Goal: Task Accomplishment & Management: Manage account settings

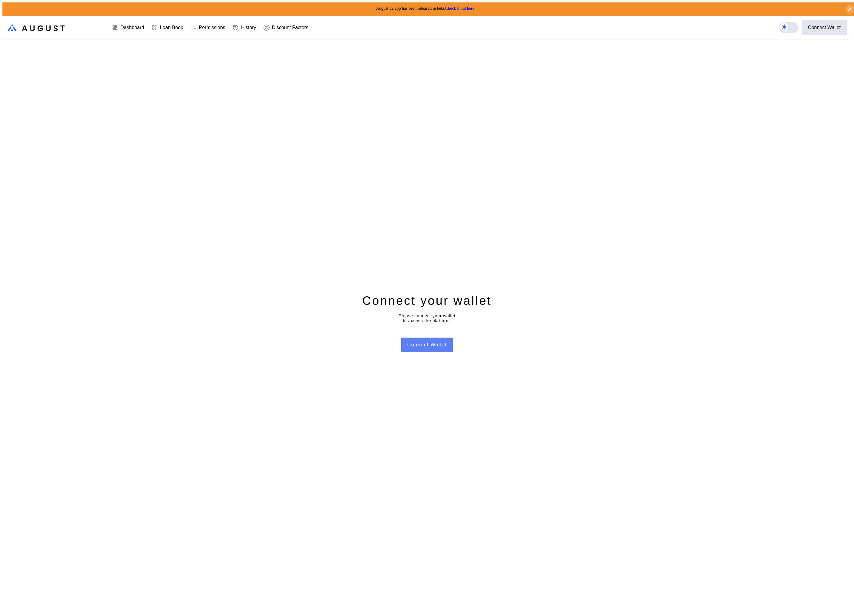
click at [433, 342] on button "Connect Wallet" at bounding box center [427, 345] width 52 height 15
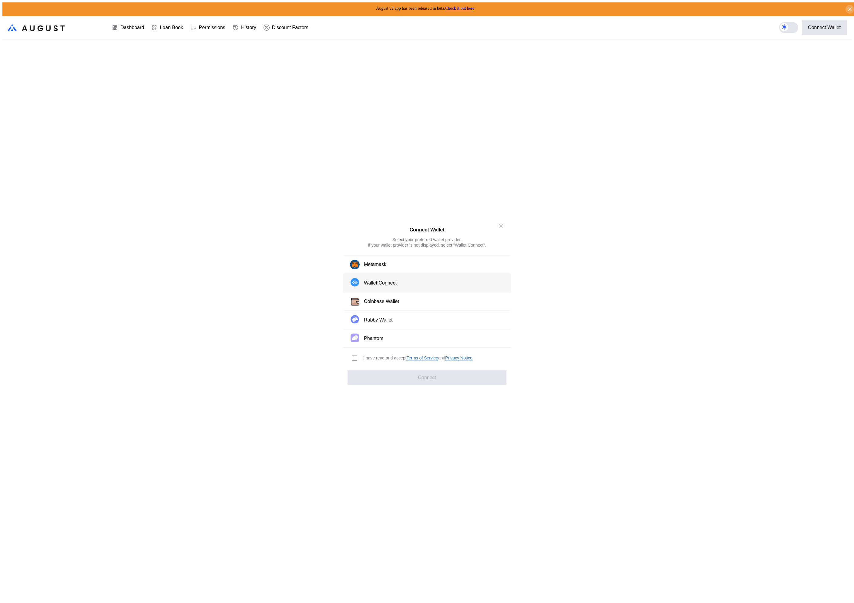
click at [391, 285] on div "Wallet Connect" at bounding box center [380, 283] width 33 height 6
click at [367, 356] on div "I have read and accept Terms of Service and Privacy Notice ." at bounding box center [418, 358] width 110 height 6
click at [352, 356] on span "modal" at bounding box center [354, 358] width 5 height 5
click at [372, 377] on button "Connect" at bounding box center [427, 377] width 159 height 15
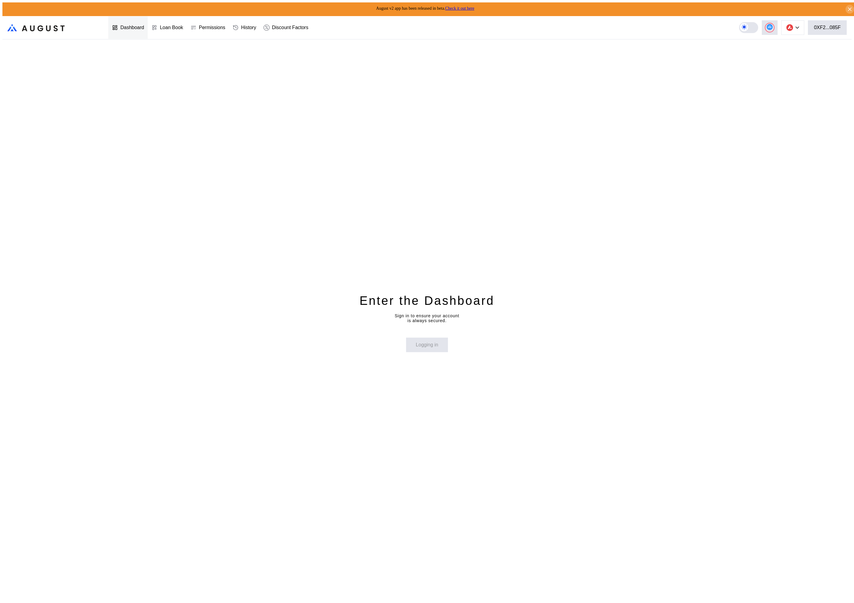
click at [124, 26] on div "Dashboard" at bounding box center [132, 27] width 24 height 5
click at [799, 27] on button at bounding box center [792, 27] width 23 height 15
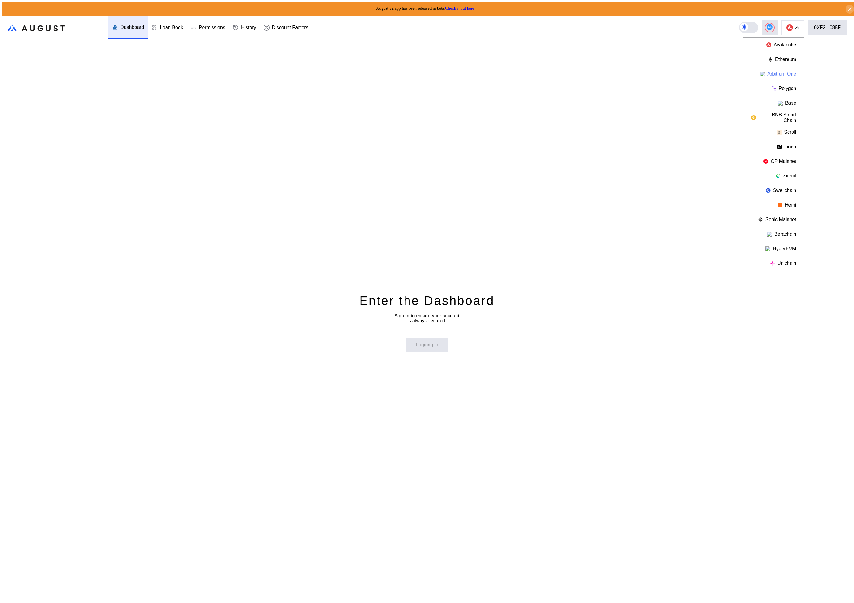
click at [789, 70] on button "Arbitrum One" at bounding box center [774, 74] width 61 height 15
click at [213, 29] on div "Permissions" at bounding box center [208, 27] width 42 height 22
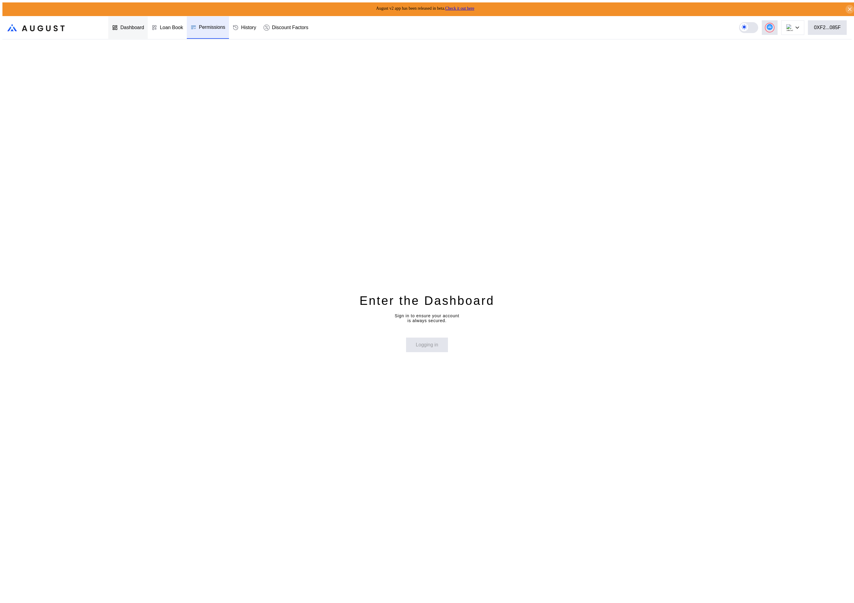
click at [115, 31] on div "Dashboard" at bounding box center [127, 27] width 39 height 22
click at [793, 25] on img at bounding box center [790, 27] width 7 height 7
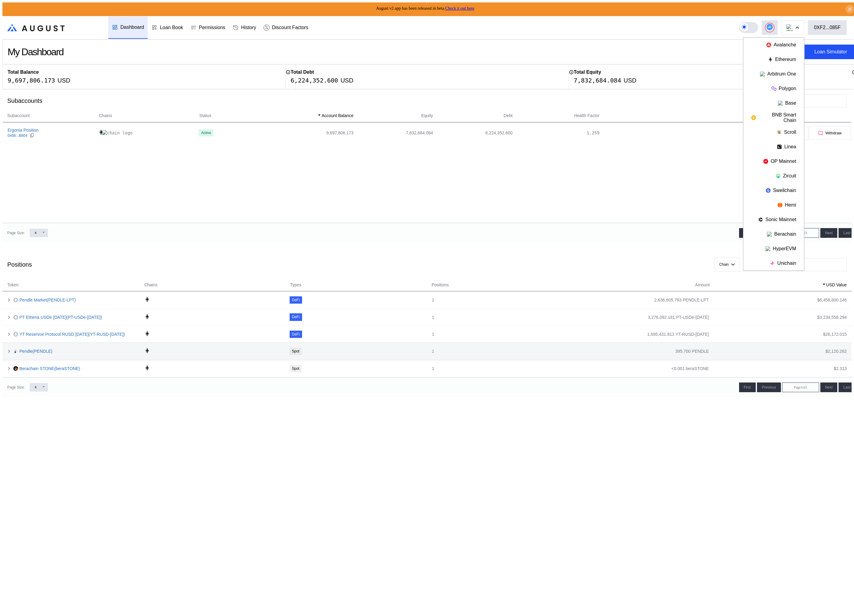
click at [111, 349] on div "Pendle ( PENDLE )" at bounding box center [75, 351] width 125 height 5
click at [3, 348] on div "Pendle ( PENDLE )" at bounding box center [70, 351] width 136 height 6
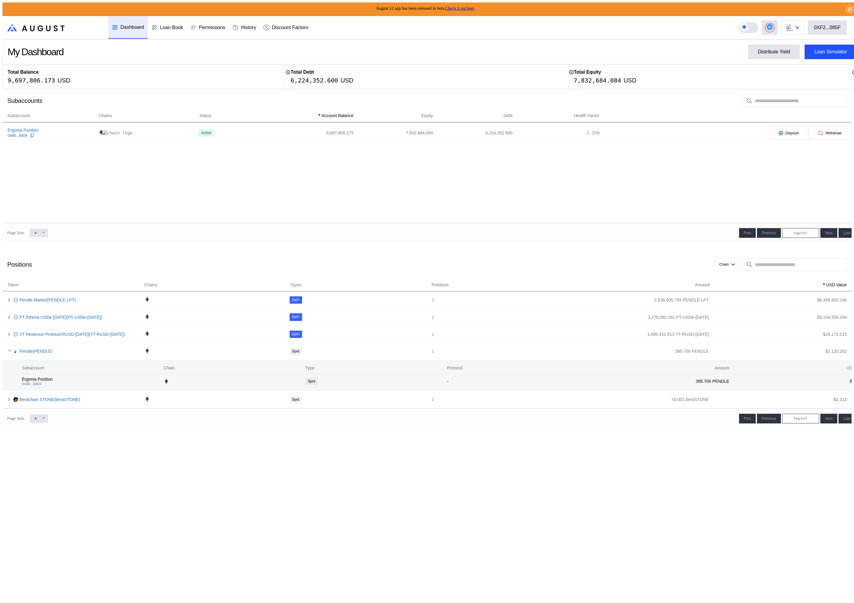
click at [158, 182] on div "Subaccount Chains Status Account Balance Equity Debt Health Factor Ergonia Posi…" at bounding box center [426, 167] width 849 height 111
click at [838, 349] on div "$ 2,120.262" at bounding box center [836, 351] width 21 height 5
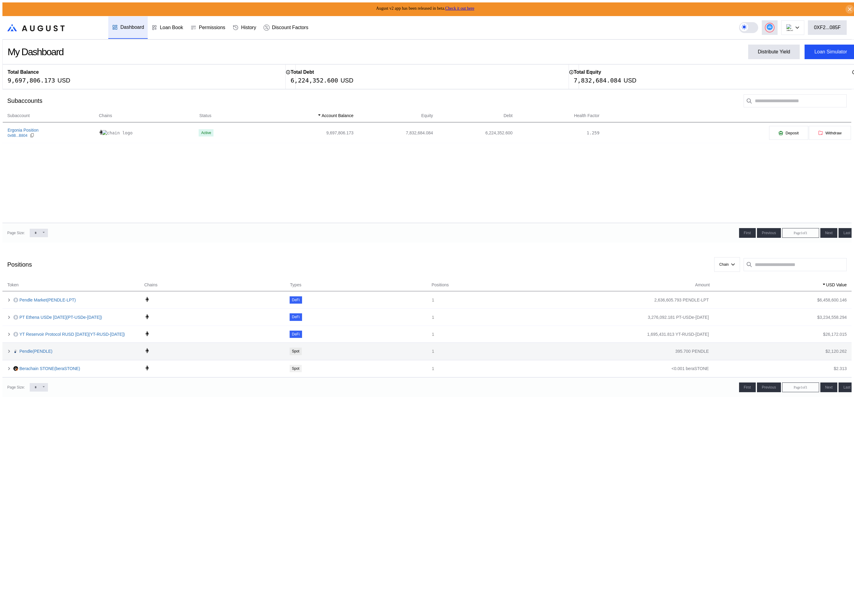
click at [838, 349] on div "$ 2,120.262" at bounding box center [836, 351] width 21 height 5
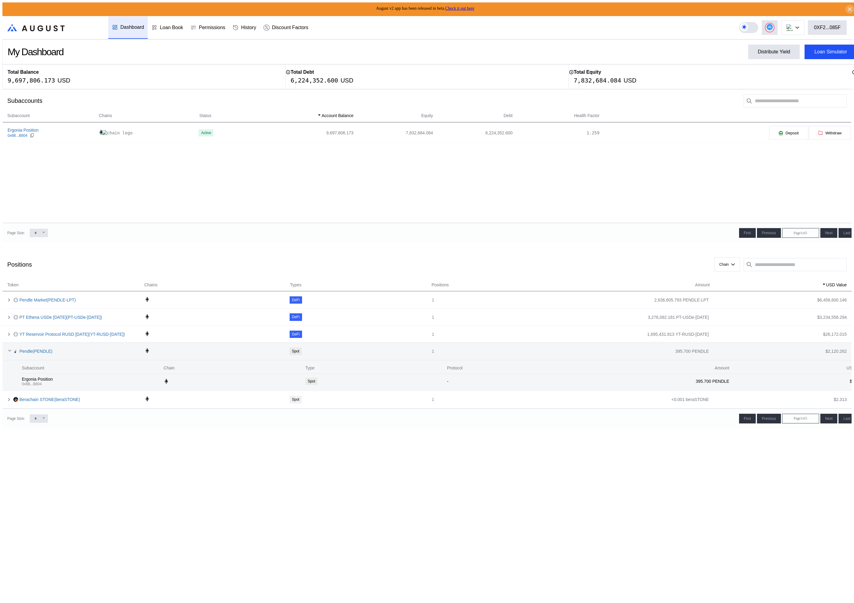
click at [295, 349] on div "Spot" at bounding box center [296, 351] width 8 height 4
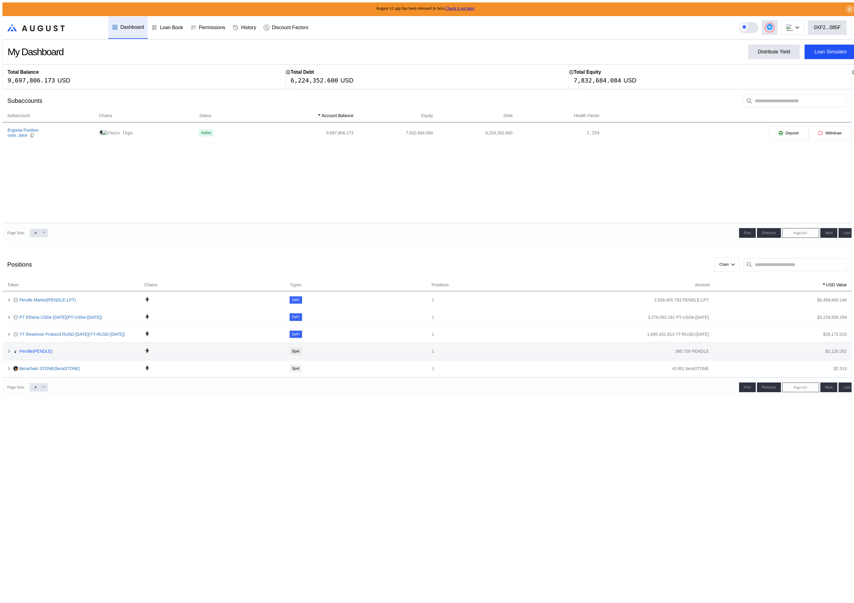
click at [42, 349] on link "Pendle ( PENDLE )" at bounding box center [35, 351] width 33 height 5
click at [793, 26] on img at bounding box center [790, 27] width 7 height 7
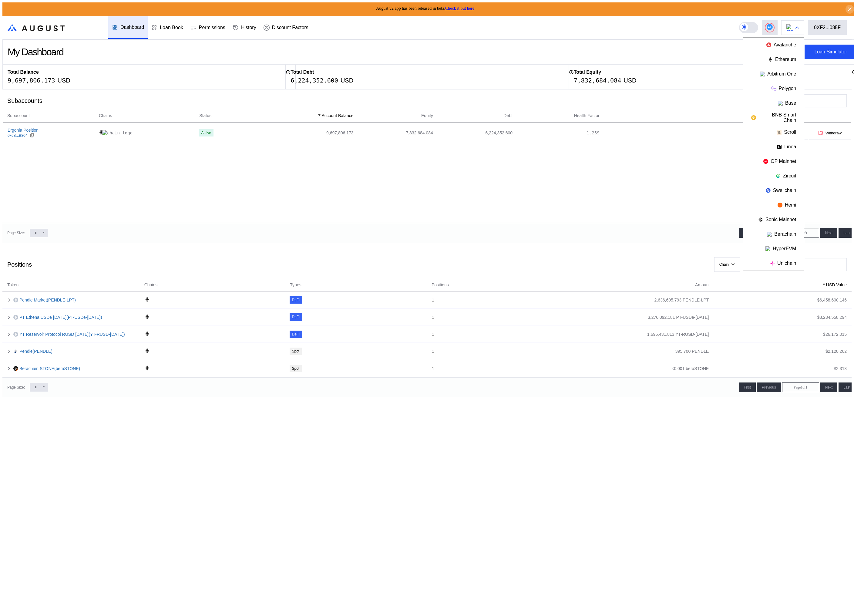
click at [793, 26] on img at bounding box center [790, 27] width 7 height 7
click at [184, 32] on div "Loan Book" at bounding box center [167, 27] width 39 height 22
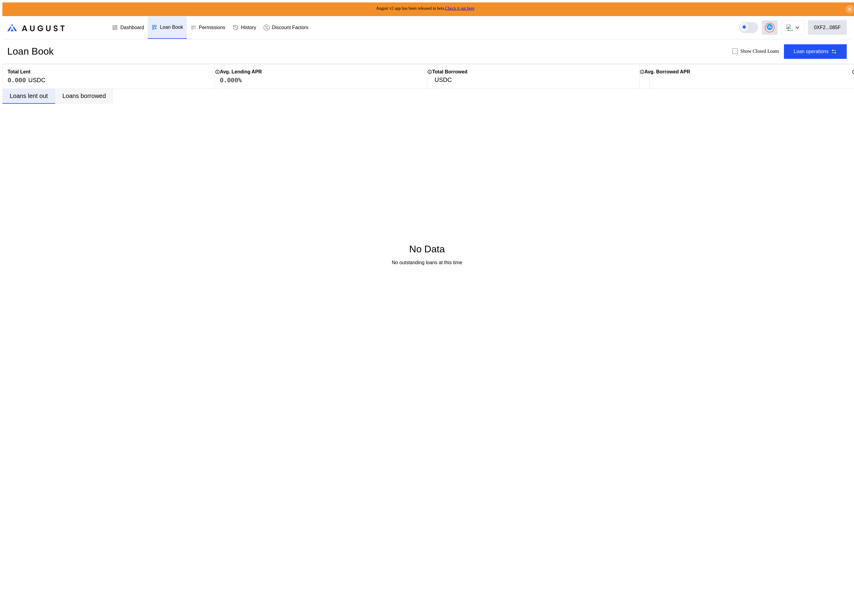
click at [92, 102] on div "Loans borrowed" at bounding box center [84, 96] width 58 height 15
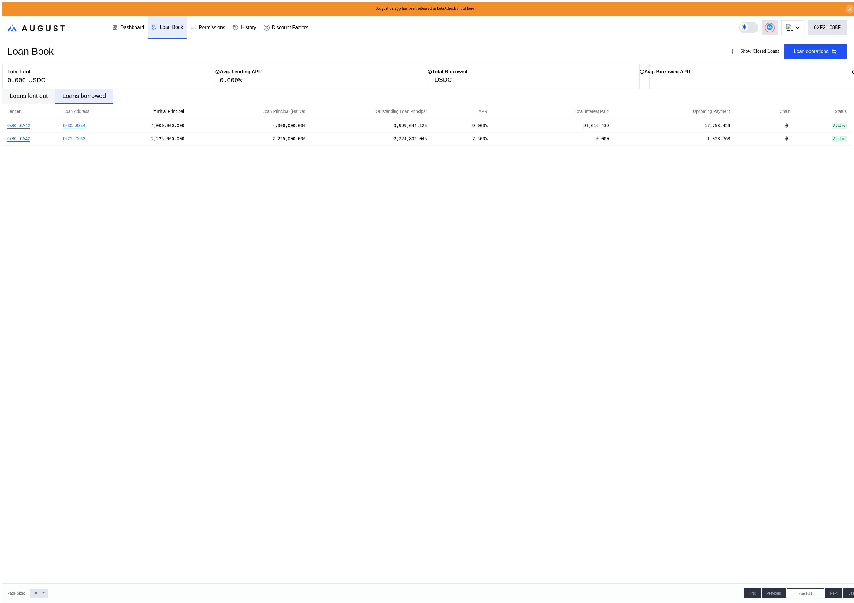
click at [23, 95] on div "Loans lent out" at bounding box center [29, 96] width 38 height 7
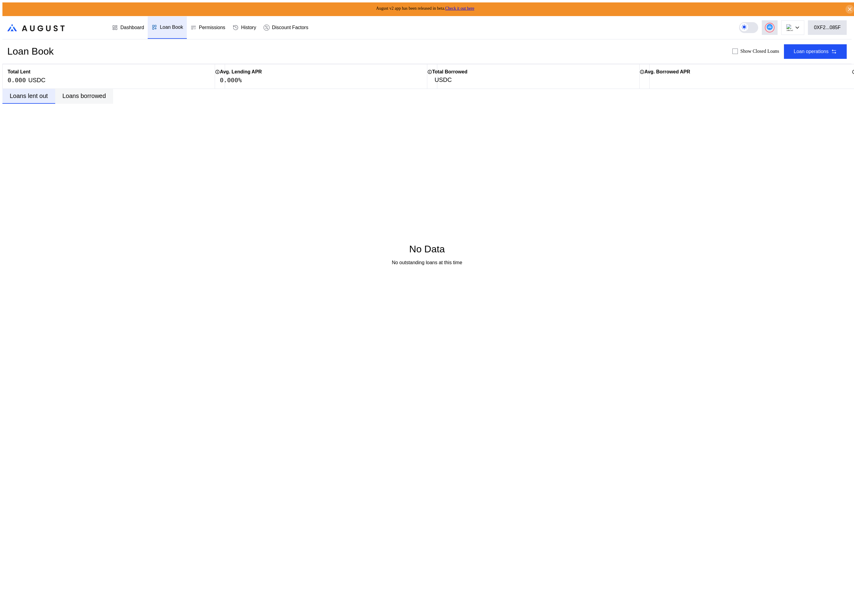
click at [74, 96] on div "Loans borrowed" at bounding box center [83, 96] width 43 height 7
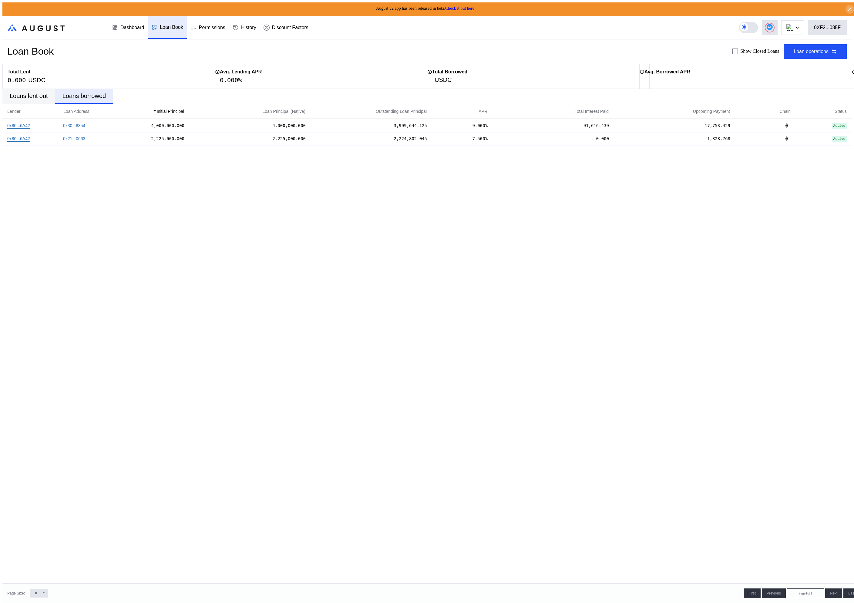
drag, startPoint x: 32, startPoint y: 96, endPoint x: 35, endPoint y: 95, distance: 3.3
click at [32, 96] on div "Loans lent out" at bounding box center [29, 96] width 38 height 7
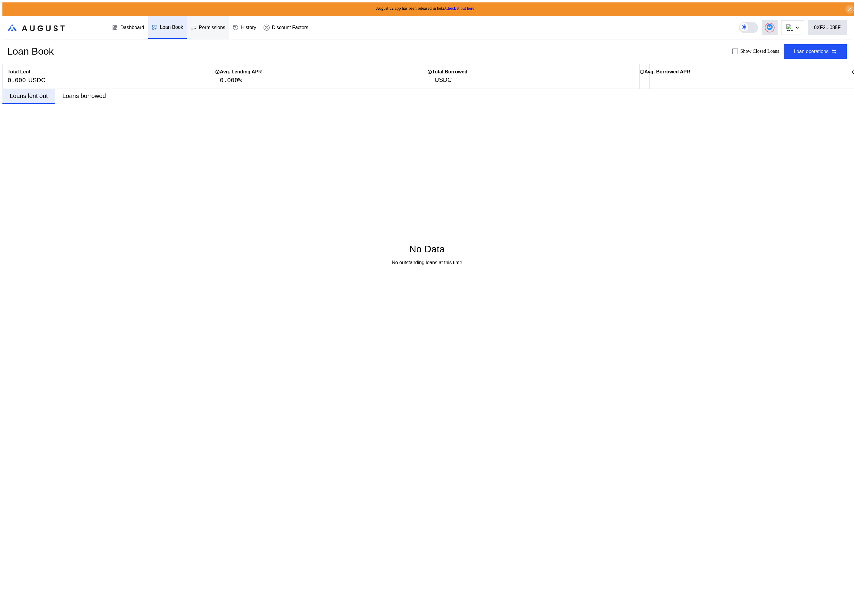
click at [203, 29] on div "Permissions" at bounding box center [208, 27] width 42 height 22
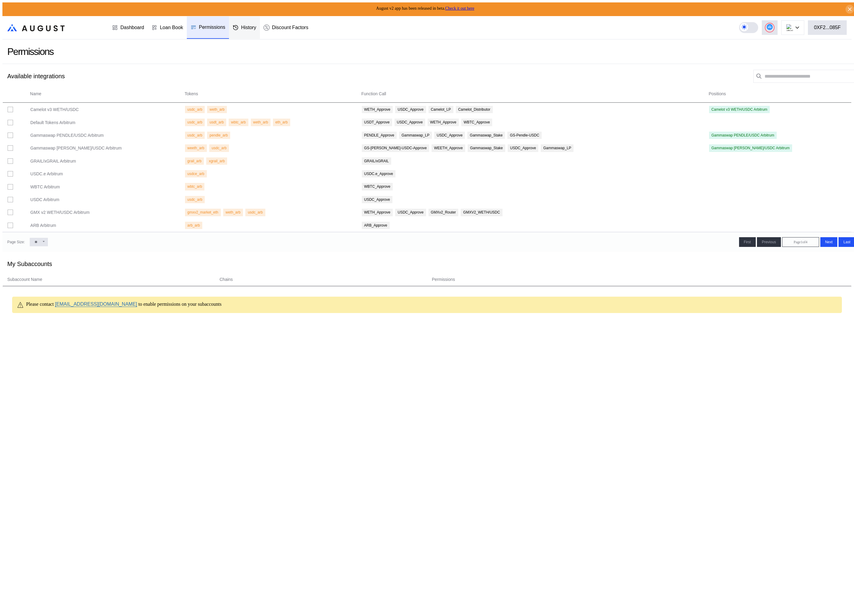
click at [256, 25] on div "History" at bounding box center [248, 27] width 15 height 5
select select "*"
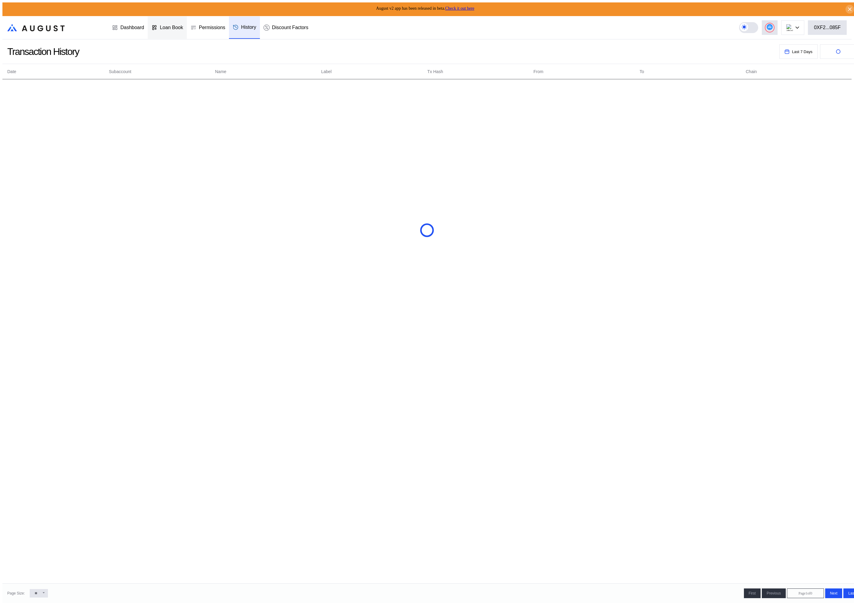
click at [184, 29] on div "Loan Book" at bounding box center [167, 27] width 39 height 22
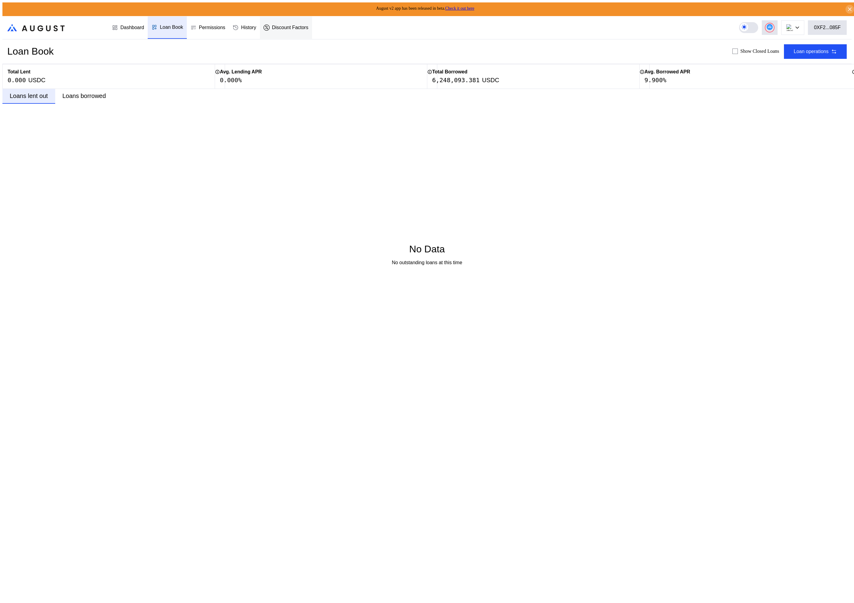
click at [285, 30] on div "Discount Factors" at bounding box center [286, 27] width 52 height 22
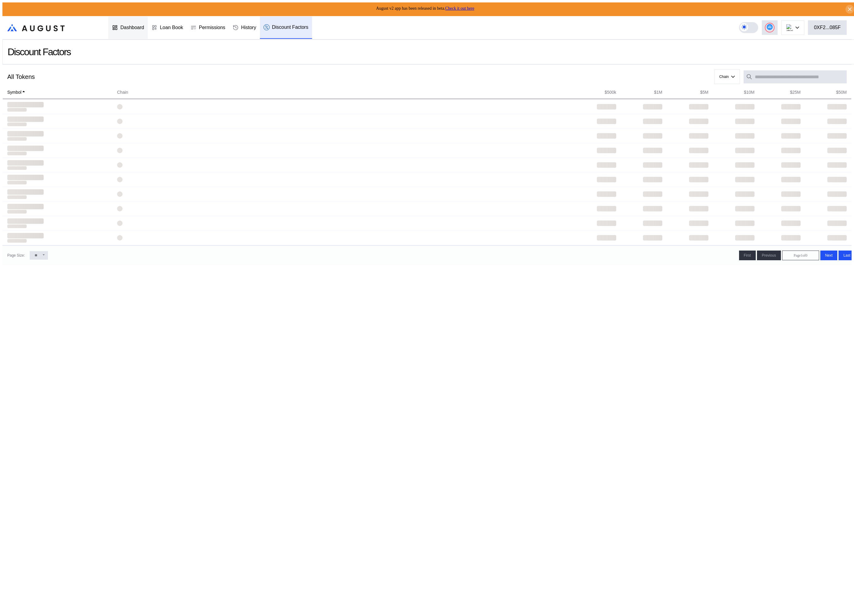
click at [138, 30] on div "Dashboard" at bounding box center [127, 27] width 39 height 22
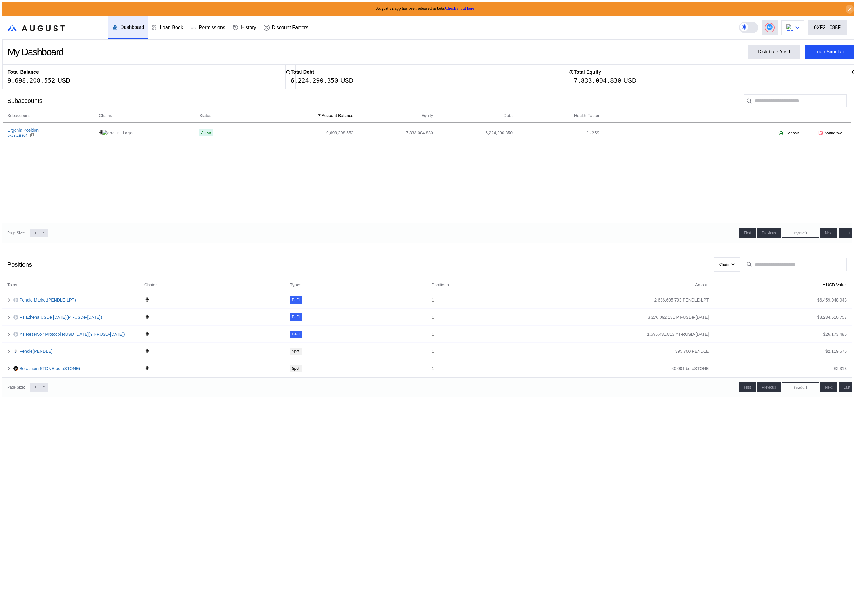
click at [792, 27] on img at bounding box center [790, 27] width 7 height 7
click at [786, 230] on button "Berachain" at bounding box center [774, 234] width 61 height 15
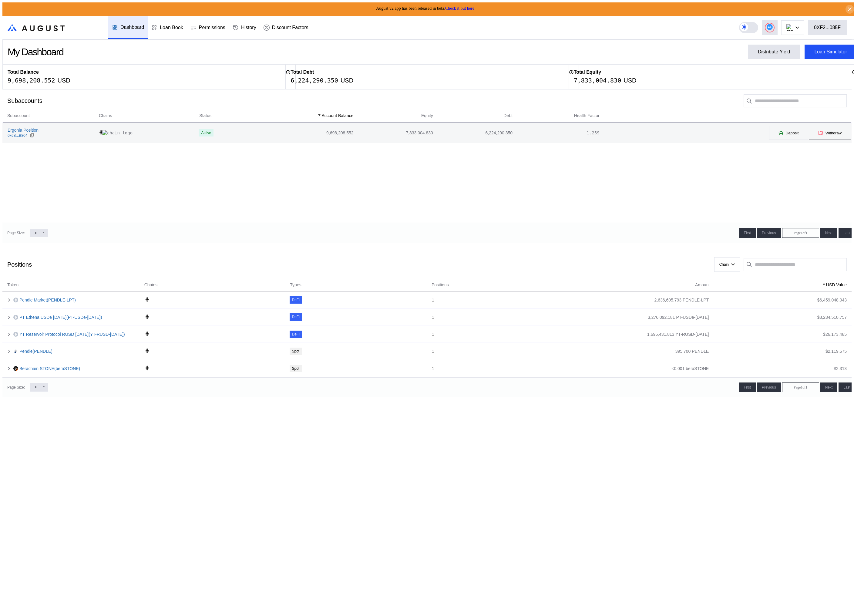
click at [832, 136] on button "Withdraw" at bounding box center [830, 133] width 43 height 15
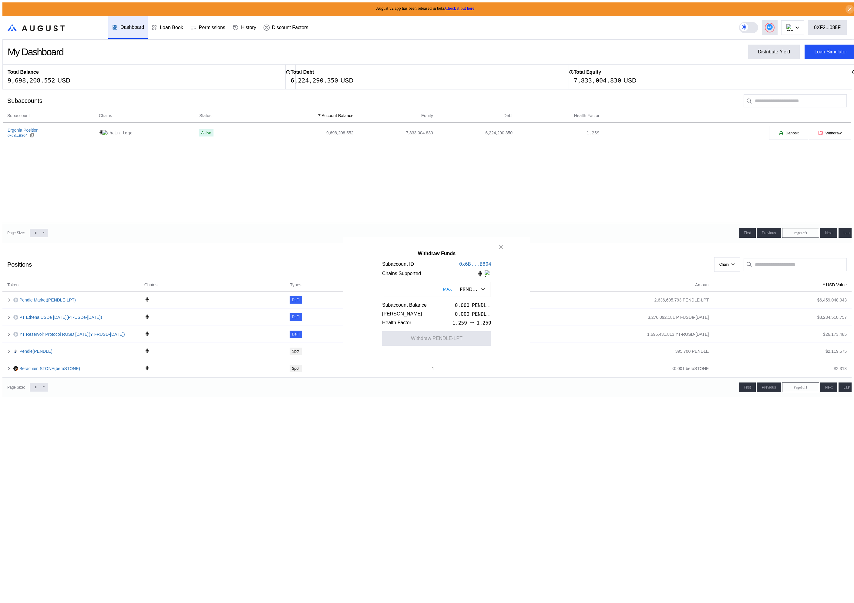
click at [441, 294] on button "MAX" at bounding box center [447, 289] width 12 height 14
type input "***"
click at [425, 292] on input "***" at bounding box center [436, 289] width 107 height 15
click at [500, 250] on icon "close modal" at bounding box center [501, 247] width 6 height 6
click at [799, 26] on icon at bounding box center [798, 27] width 4 height 2
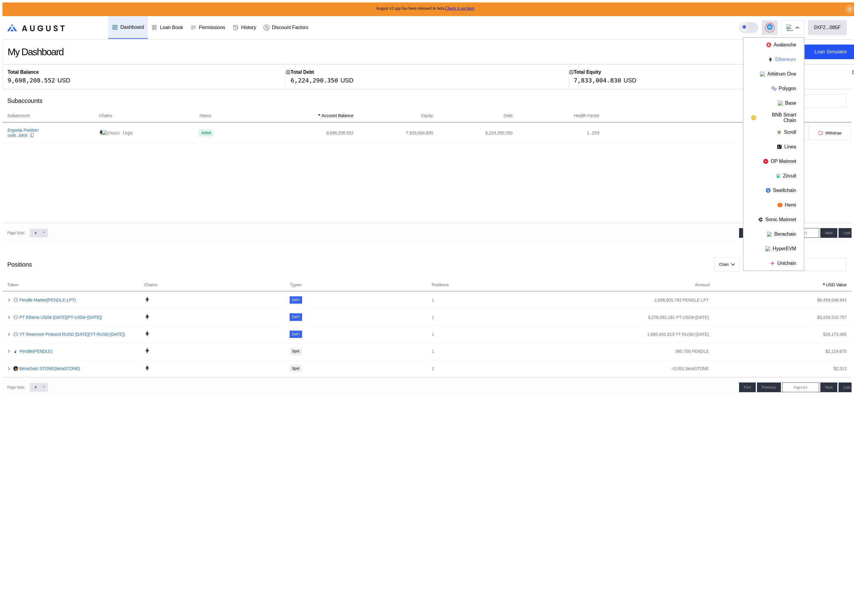
click at [794, 56] on button "Ethereum" at bounding box center [774, 59] width 61 height 15
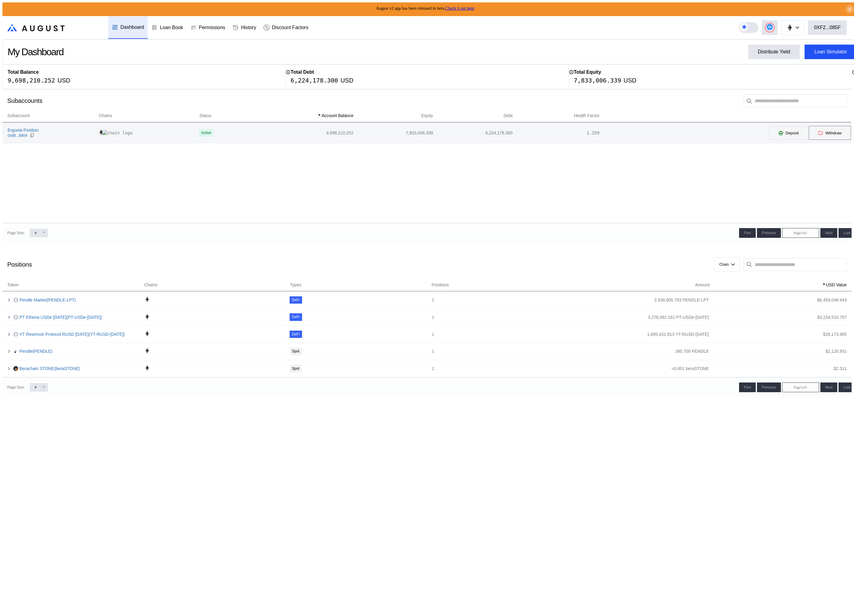
click at [826, 131] on span "Withdraw" at bounding box center [834, 133] width 16 height 5
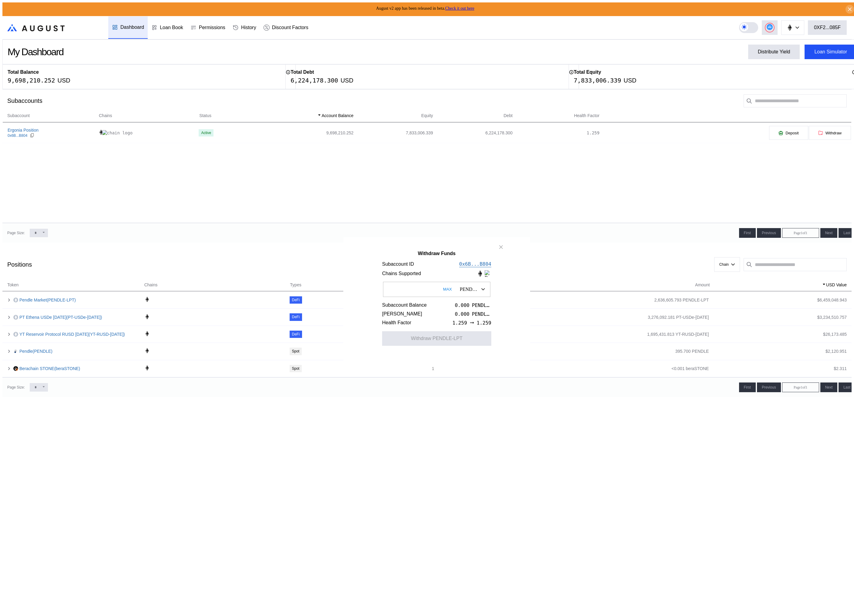
click at [464, 292] on div "PENDLE-LPT" at bounding box center [469, 289] width 19 height 5
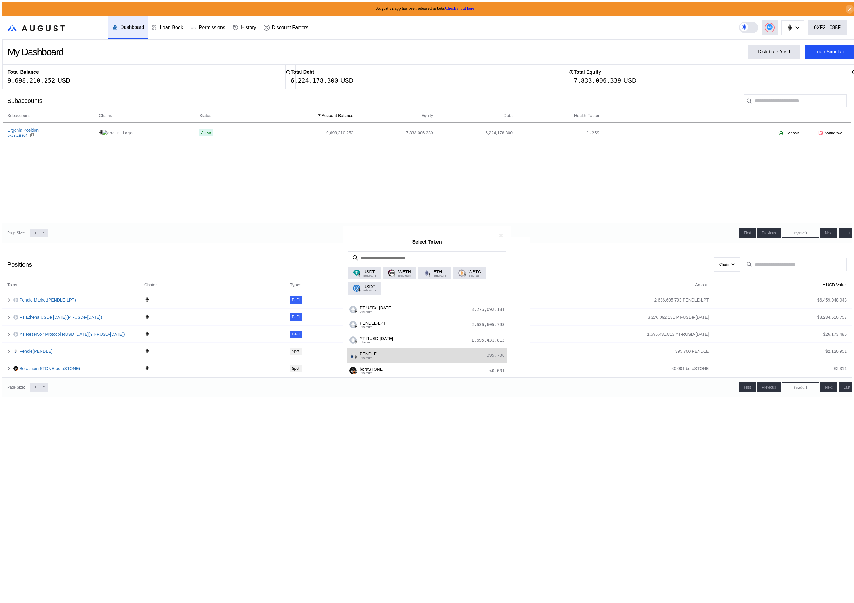
click at [433, 361] on div "PENDLE Ethereum 395.700" at bounding box center [427, 355] width 160 height 15
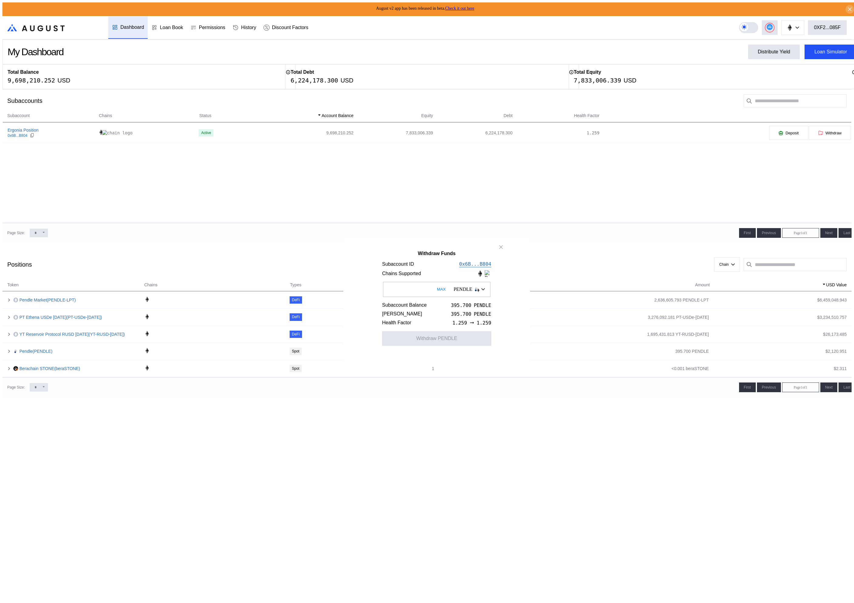
click at [401, 291] on input "Withdraw Funds" at bounding box center [436, 289] width 107 height 15
type input "*****"
click at [419, 346] on button "Withdraw PENDLE" at bounding box center [436, 338] width 109 height 15
click at [435, 292] on button "MAX" at bounding box center [441, 289] width 12 height 14
type input "**********"
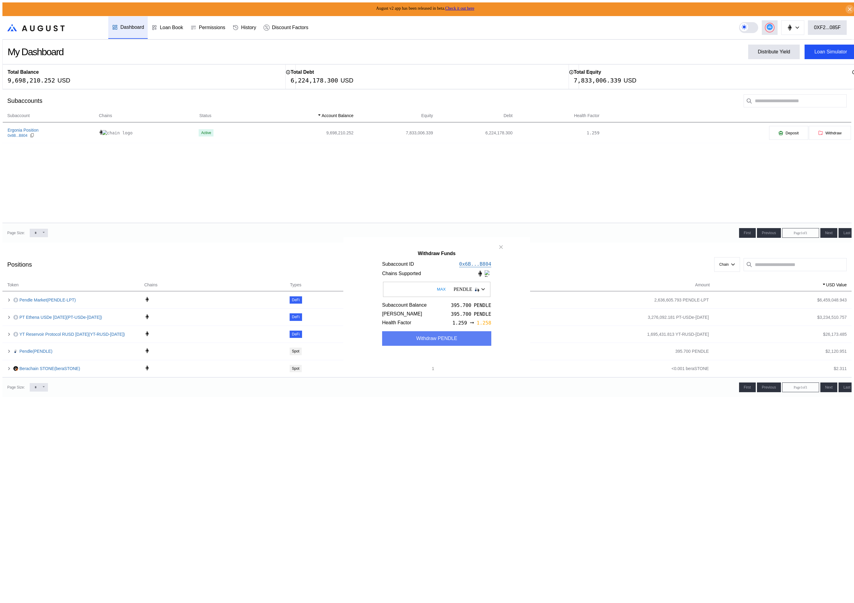
click at [443, 346] on button "Withdraw PENDLE" at bounding box center [436, 338] width 109 height 15
click at [841, 603] on button at bounding box center [849, 615] width 16 height 7
click at [435, 293] on button "MAX" at bounding box center [441, 289] width 12 height 14
drag, startPoint x: 390, startPoint y: 292, endPoint x: 453, endPoint y: 293, distance: 63.1
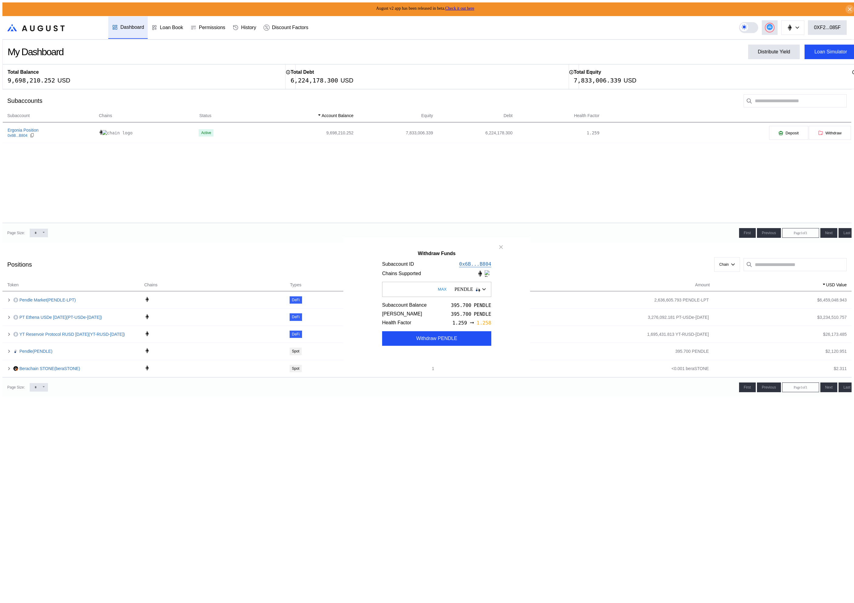
click at [453, 293] on div "**********" at bounding box center [436, 289] width 109 height 15
type input "*****"
click at [415, 346] on button "Withdraw PENDLE" at bounding box center [436, 338] width 109 height 15
